Goal: Task Accomplishment & Management: Manage account settings

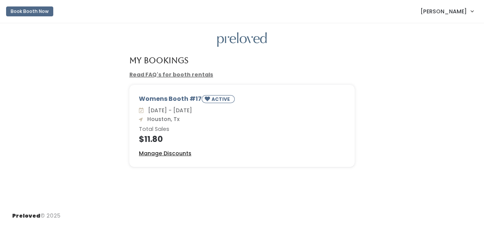
click at [159, 153] on u "Manage Discounts" at bounding box center [165, 153] width 52 height 8
